Goal: Find contact information: Find contact information

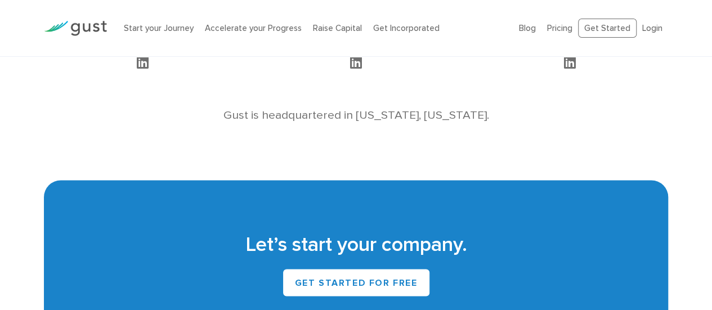
scroll to position [1182, 0]
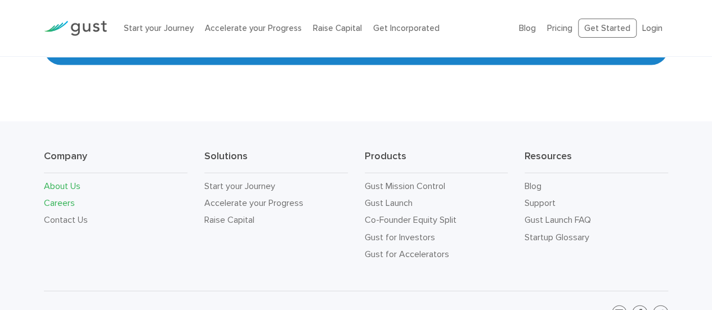
click at [53, 198] on link "Careers" at bounding box center [59, 203] width 31 height 11
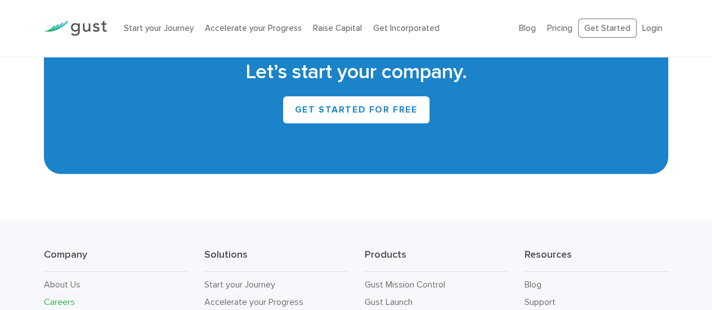
scroll to position [2649, 0]
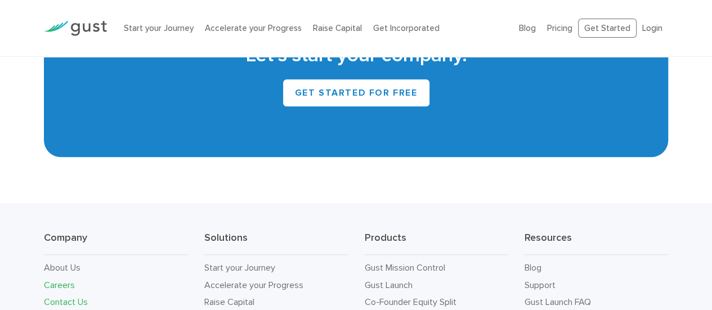
click at [68, 297] on link "Contact Us" at bounding box center [66, 302] width 44 height 11
